Goal: Information Seeking & Learning: Learn about a topic

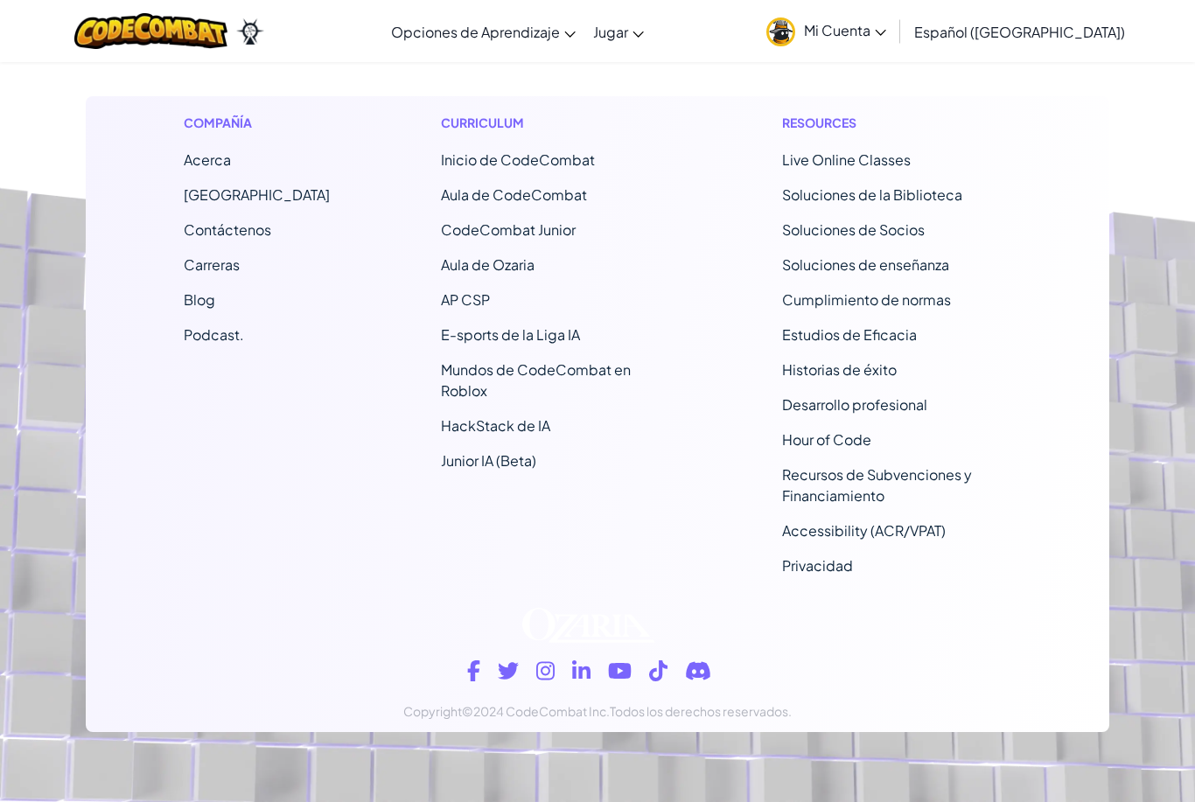
scroll to position [617, 0]
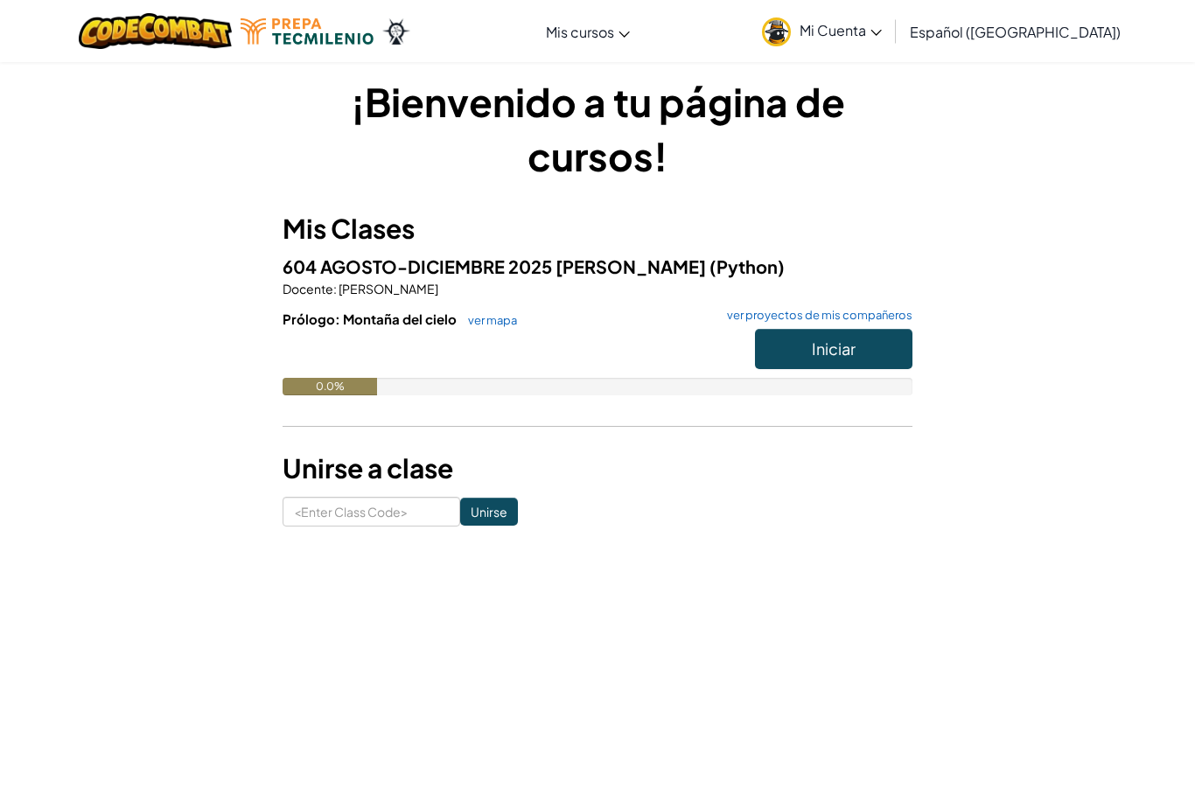
scroll to position [16, 0]
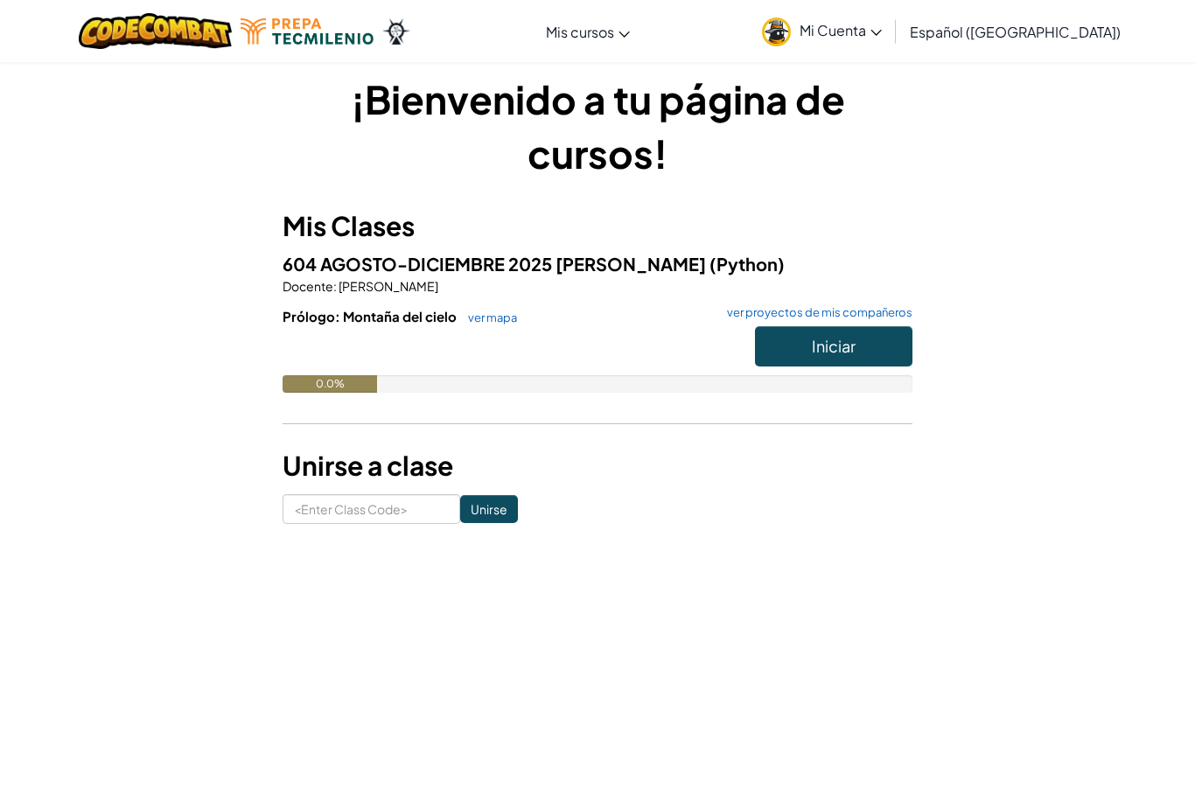
click at [868, 352] on button "Iniciar" at bounding box center [833, 346] width 157 height 40
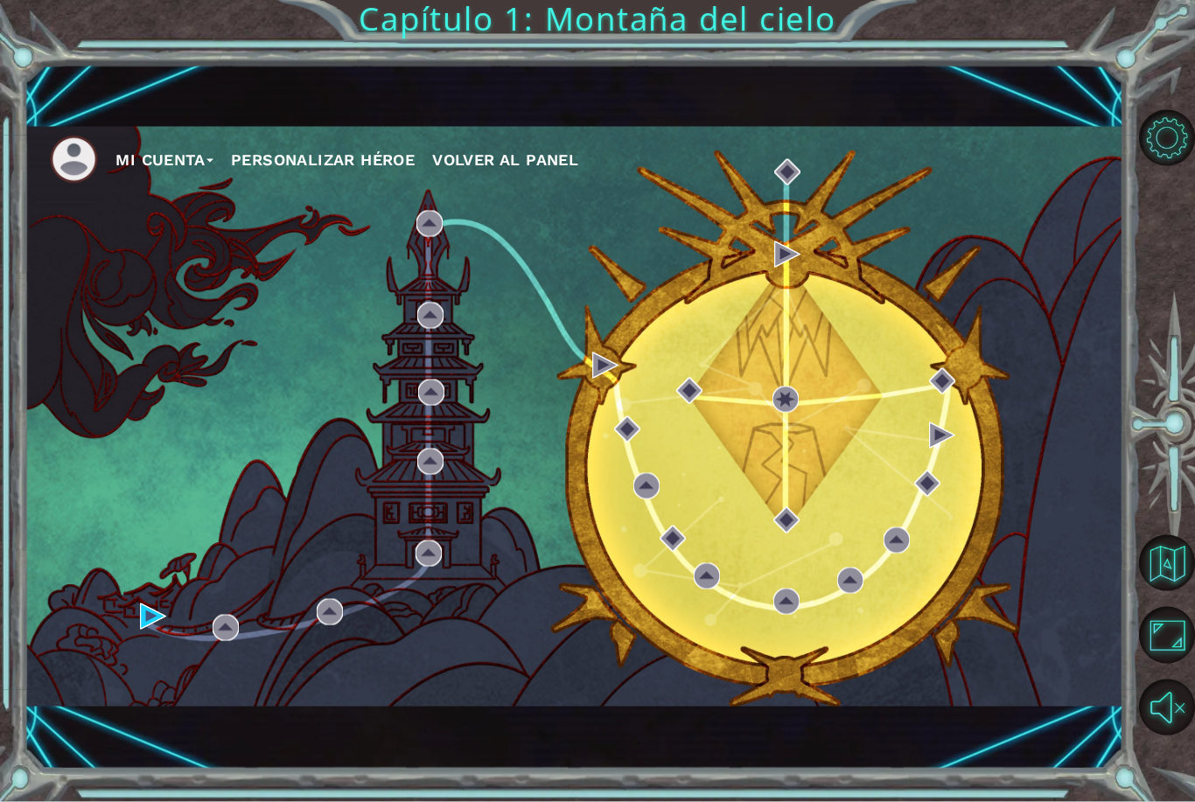
scroll to position [45, 0]
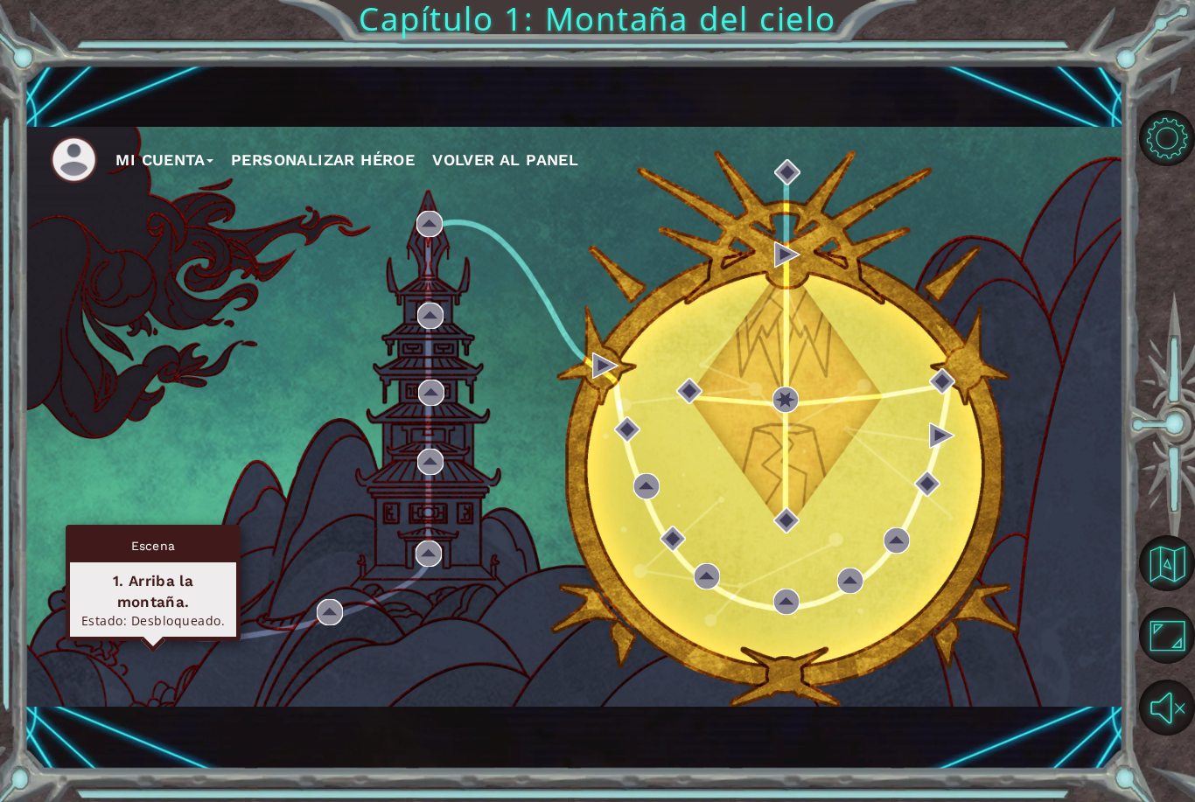
click at [165, 626] on img at bounding box center [153, 616] width 26 height 26
